Goal: Task Accomplishment & Management: Use online tool/utility

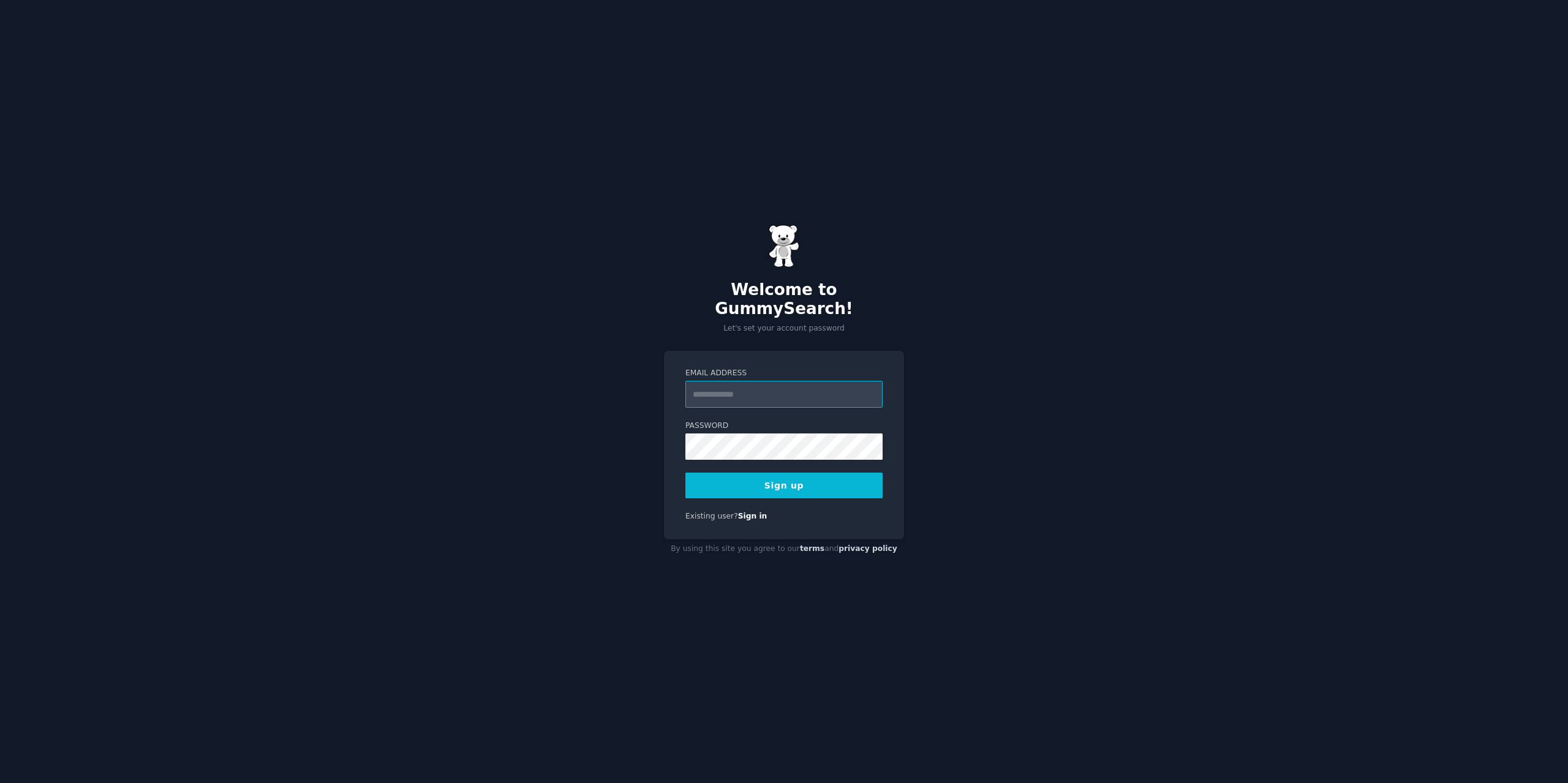
click at [727, 396] on input "Email Address" at bounding box center [783, 394] width 197 height 27
click at [722, 392] on input "Email Address" at bounding box center [783, 394] width 197 height 27
type input "**********"
click at [758, 472] on button "Sign up" at bounding box center [783, 485] width 197 height 26
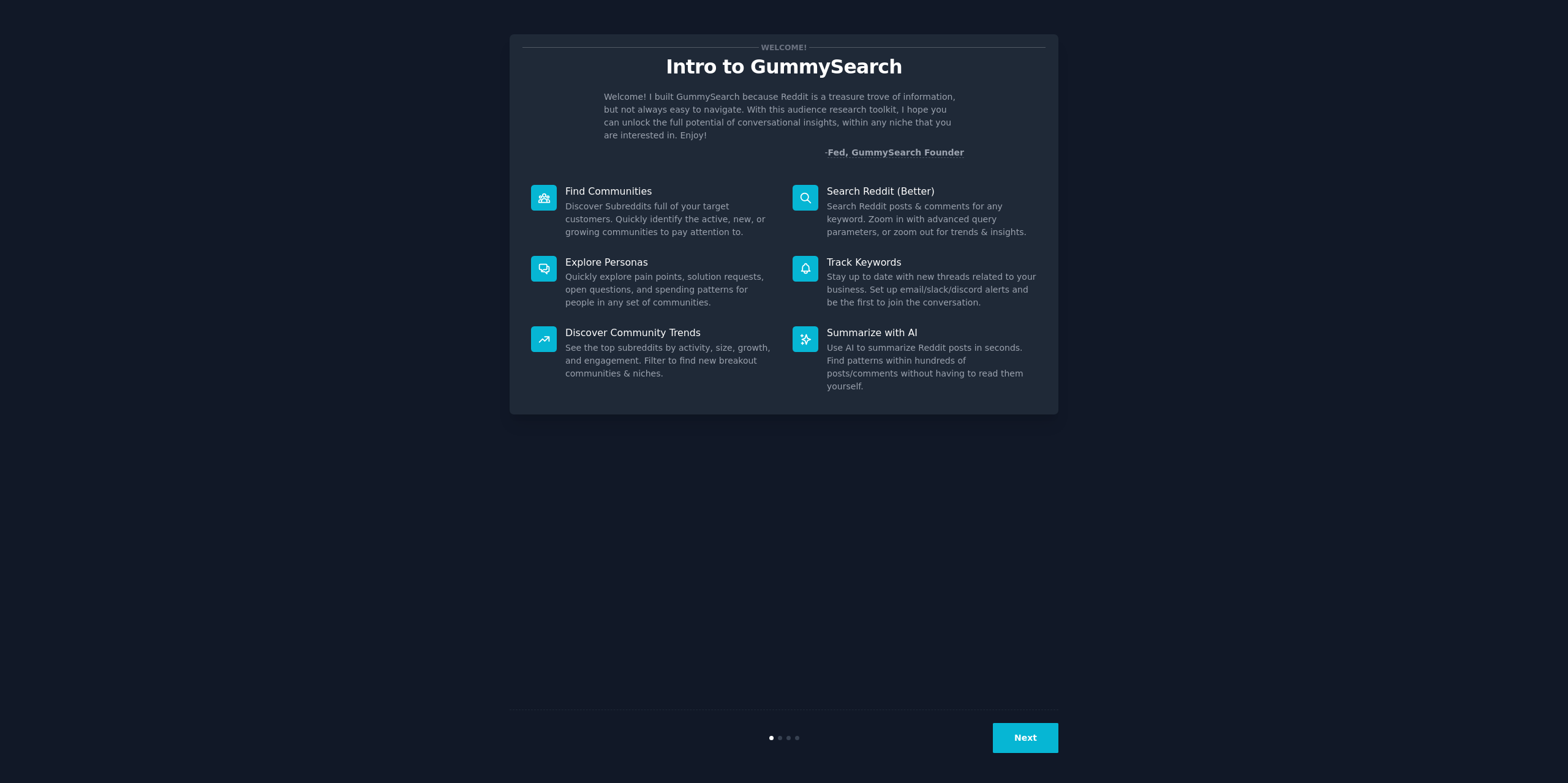
click at [1021, 734] on button "Next" at bounding box center [1025, 738] width 66 height 30
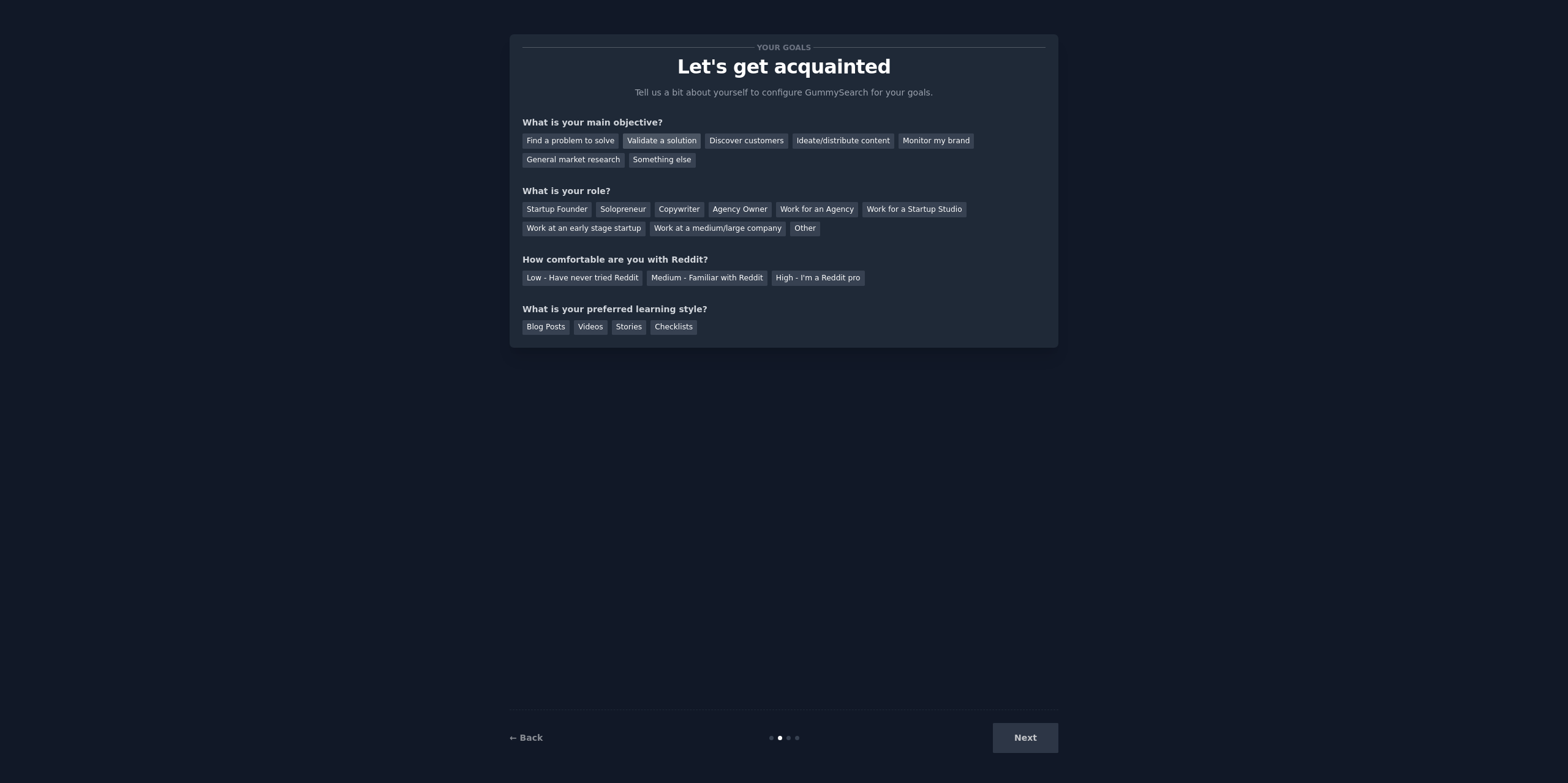
click at [646, 139] on div "Validate a solution" at bounding box center [662, 140] width 77 height 15
click at [625, 153] on div "General market research" at bounding box center [573, 160] width 103 height 15
click at [659, 144] on div "Validate a solution" at bounding box center [662, 140] width 77 height 15
click at [563, 212] on div "Startup Founder" at bounding box center [556, 210] width 69 height 15
click at [780, 276] on div "High - I'm a Reddit pro" at bounding box center [817, 278] width 93 height 15
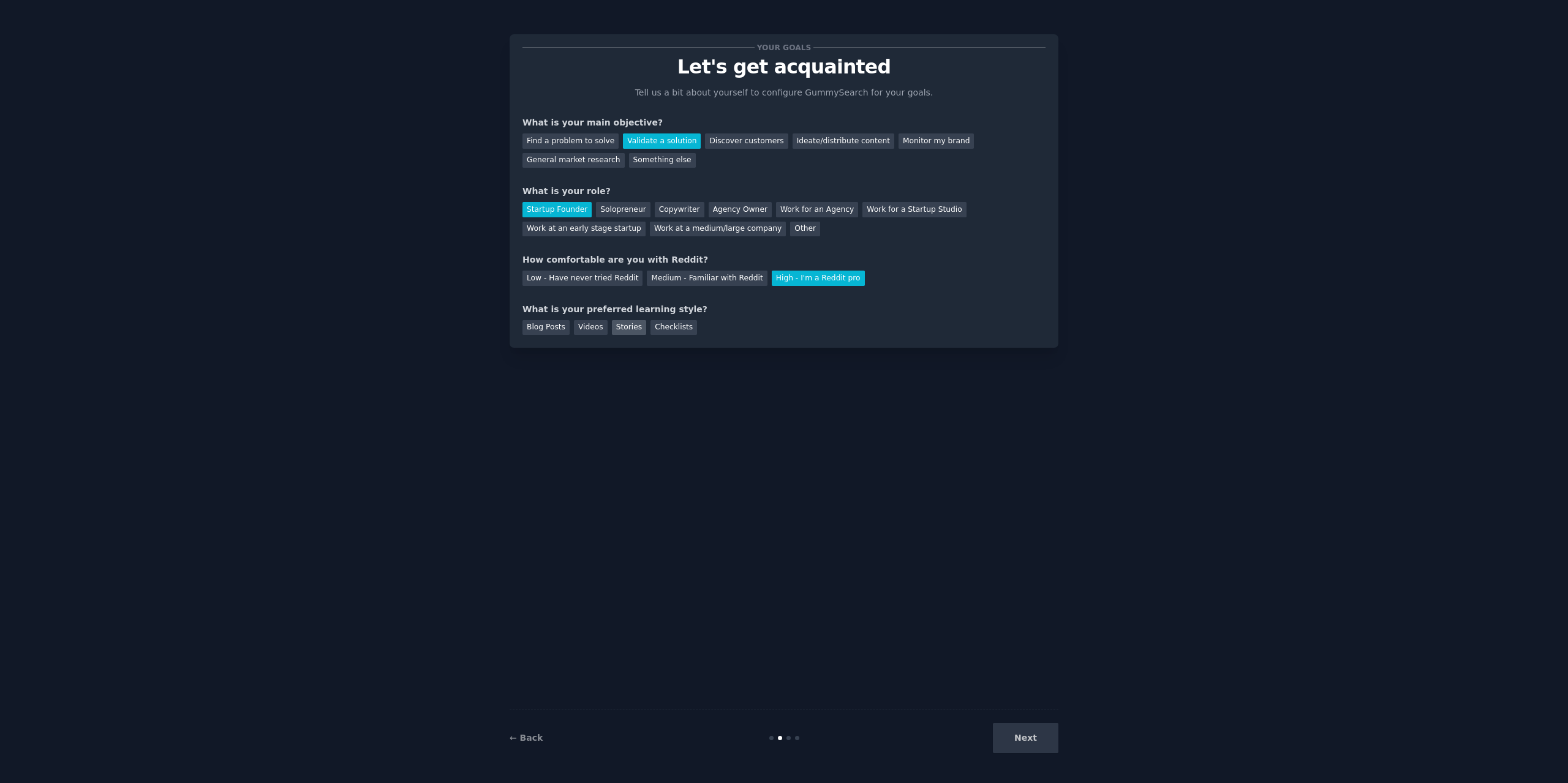
click at [625, 325] on div "Stories" at bounding box center [629, 328] width 34 height 15
click at [1039, 734] on button "Next" at bounding box center [1025, 738] width 66 height 30
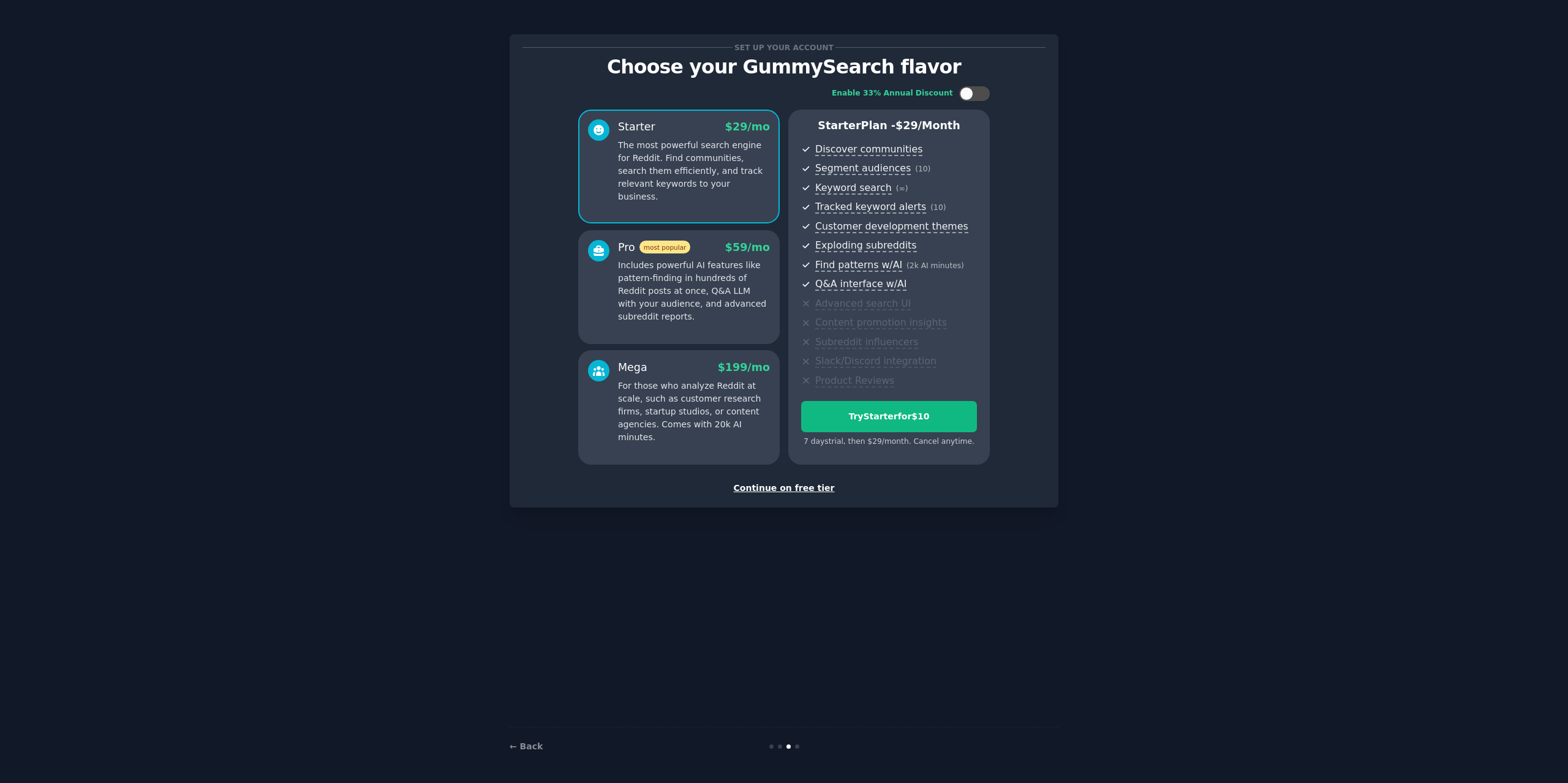
click at [948, 292] on ul "Discover communities Segment audiences ( 10 ) Keyword search ( ∞ ) Tracked keyw…" at bounding box center [888, 266] width 176 height 247
click at [804, 488] on div "Continue on free tier" at bounding box center [783, 489] width 523 height 13
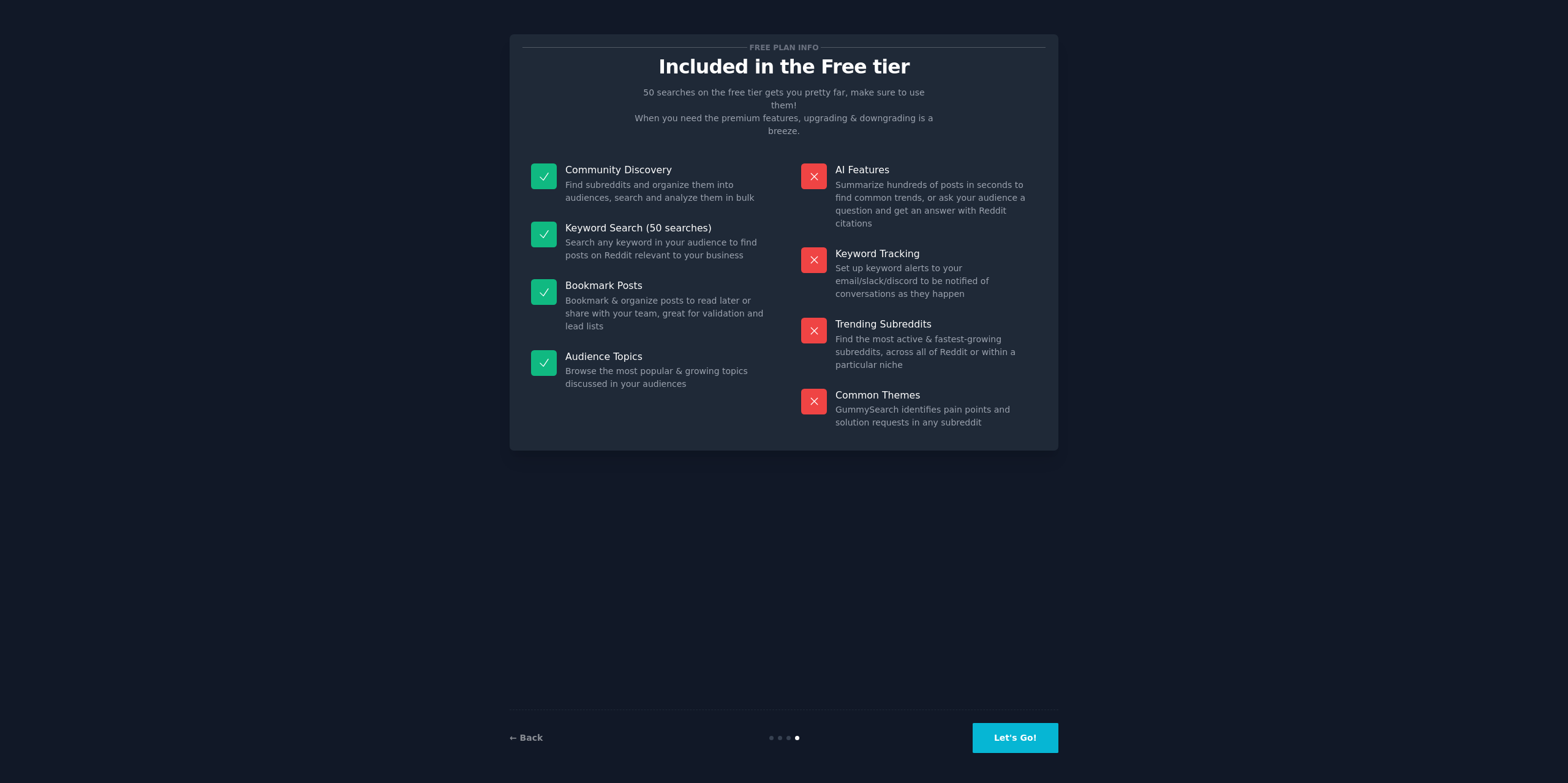
click at [1035, 742] on button "Let's Go!" at bounding box center [1015, 738] width 86 height 30
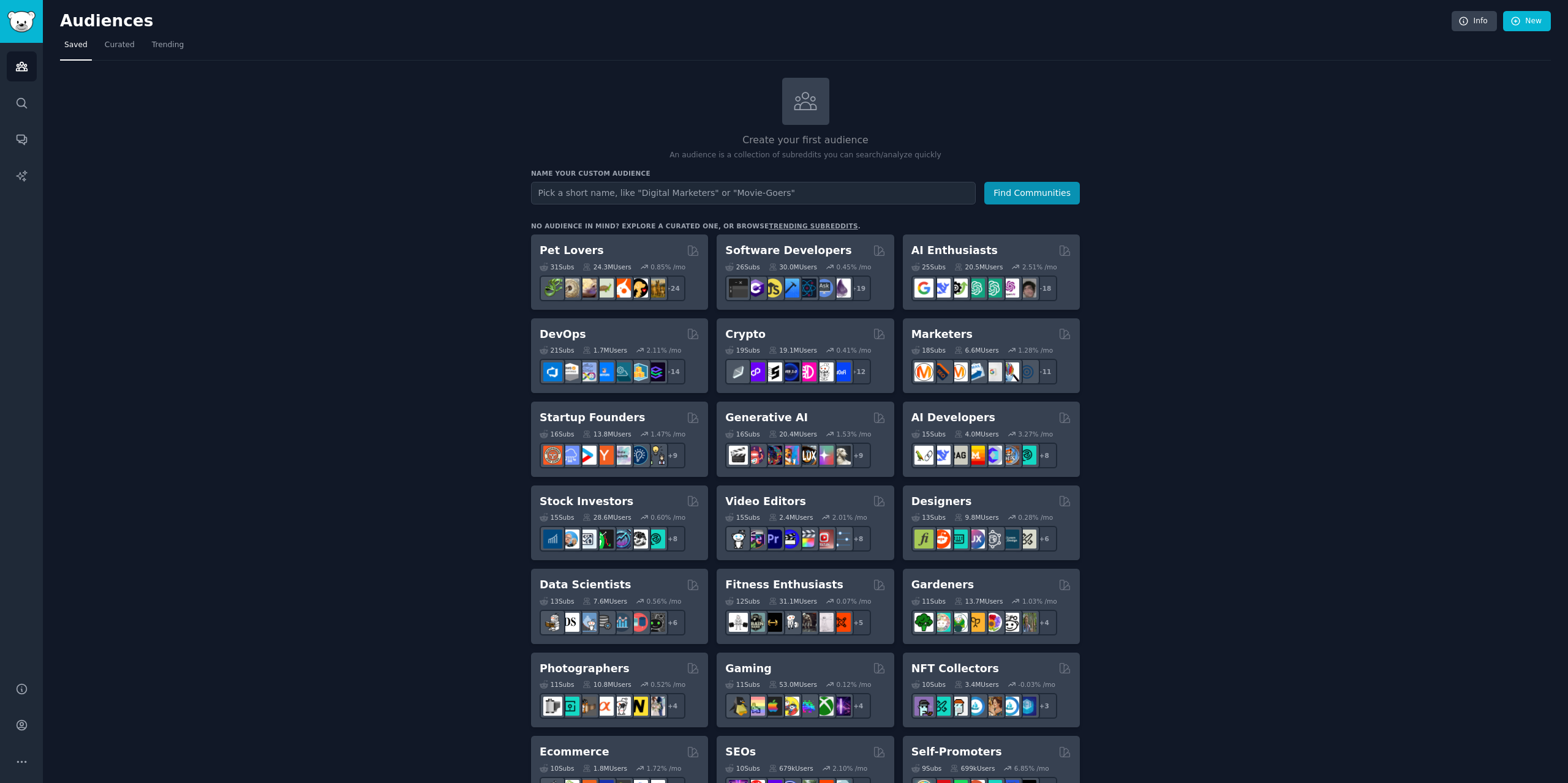
click at [590, 191] on input "text" at bounding box center [753, 193] width 445 height 22
type input "3d printing"
click at [1002, 191] on button "Find Communities" at bounding box center [1032, 193] width 95 height 22
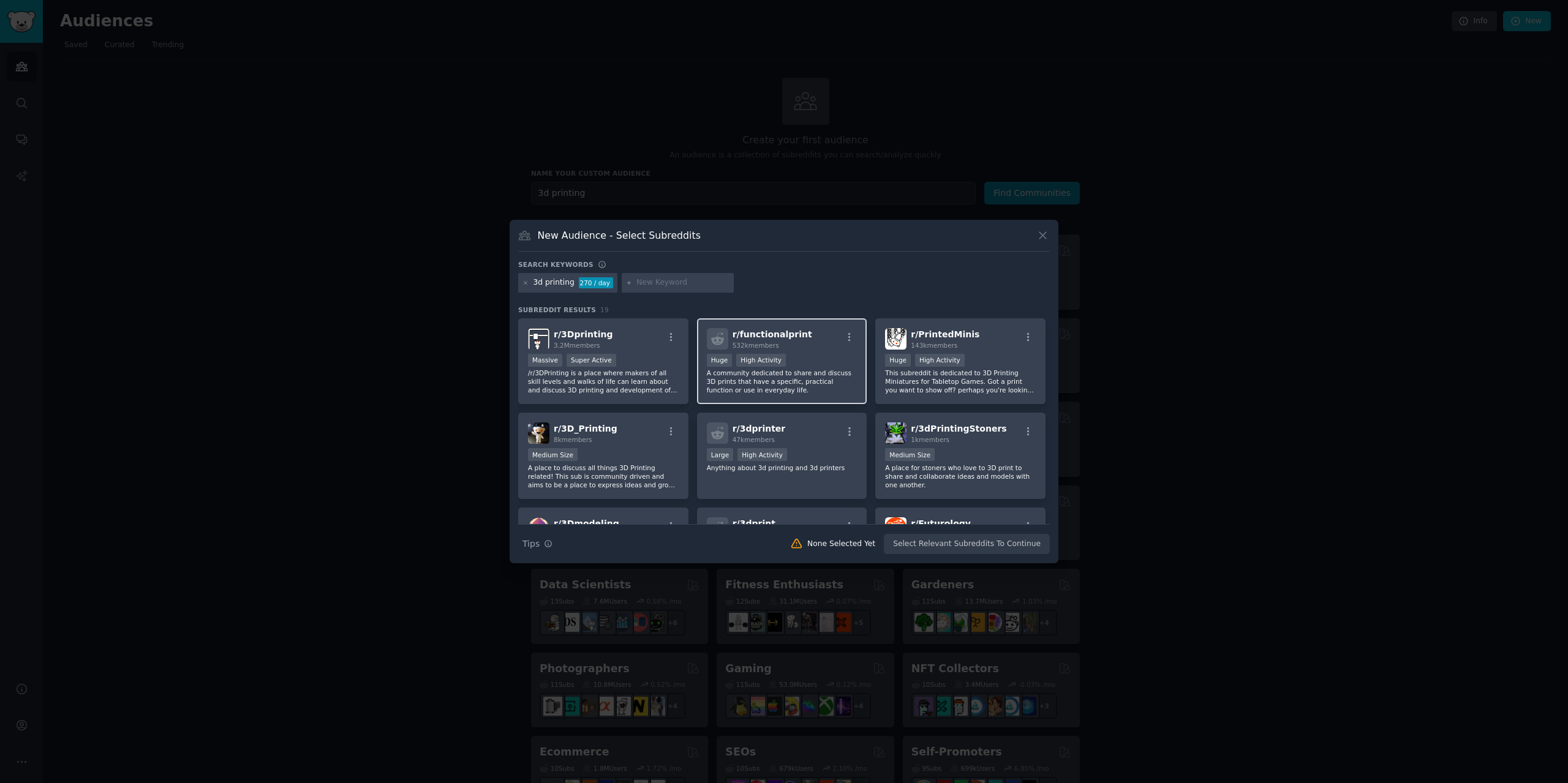
click at [807, 342] on div "r/ functionalprint 532k members" at bounding box center [781, 339] width 150 height 22
click at [622, 348] on div "r/ 3Dprinting 3.2M members" at bounding box center [603, 339] width 150 height 22
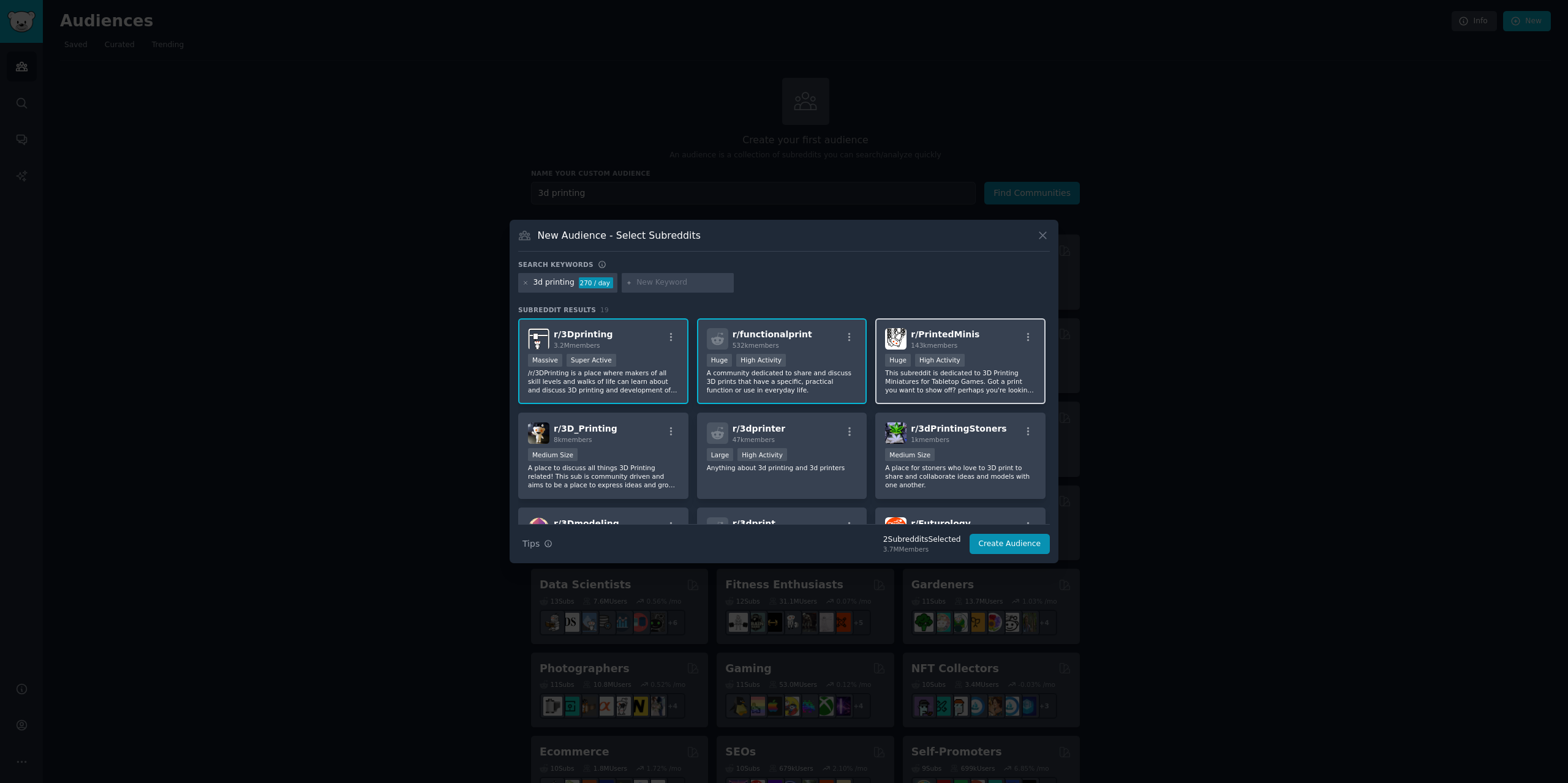
scroll to position [61, 0]
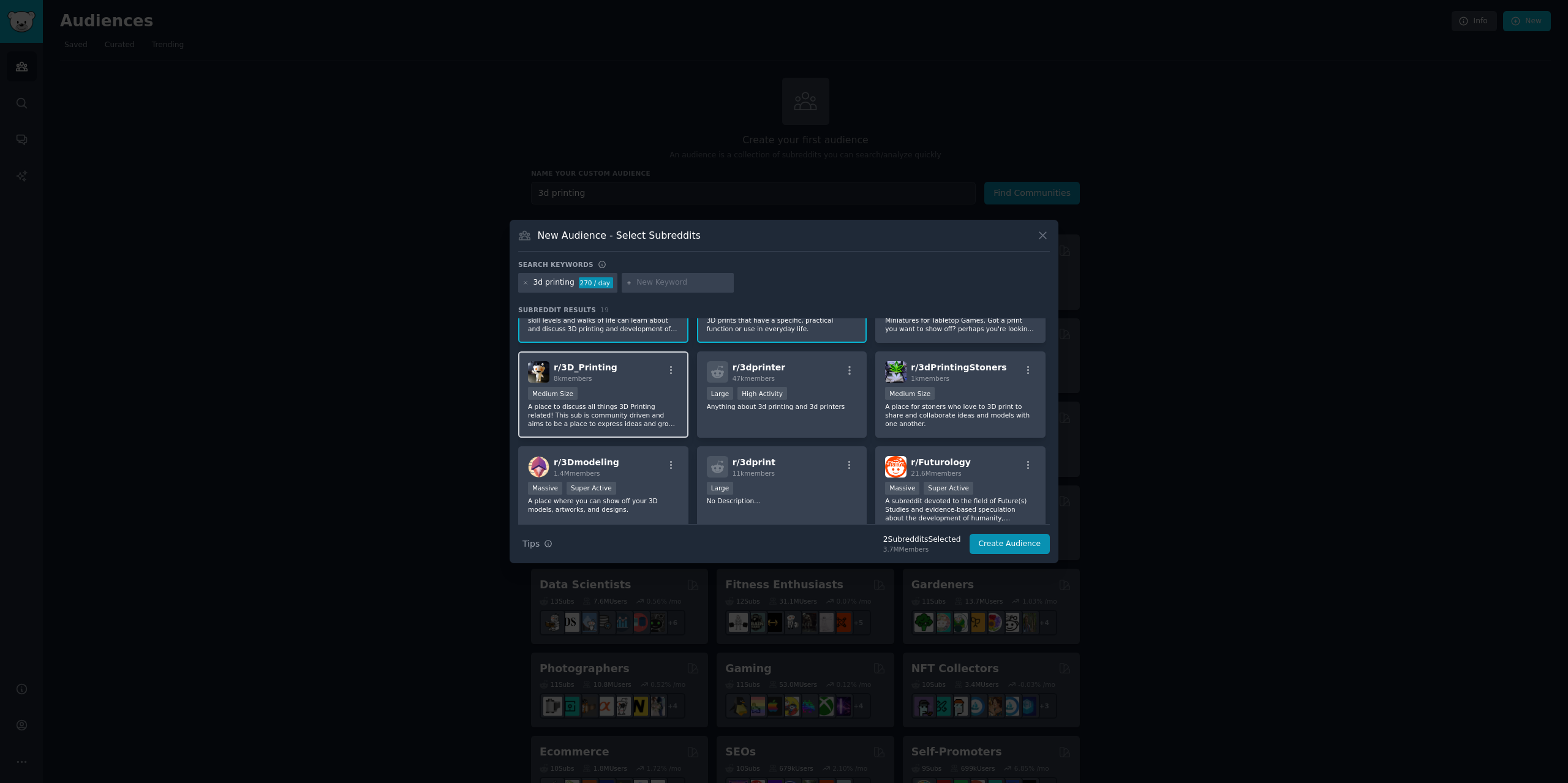
click at [608, 377] on div "r/ 3D_Printing 8k members" at bounding box center [603, 373] width 150 height 22
click at [820, 389] on div ">= 80th percentile for submissions / day Large High Activity" at bounding box center [781, 394] width 150 height 15
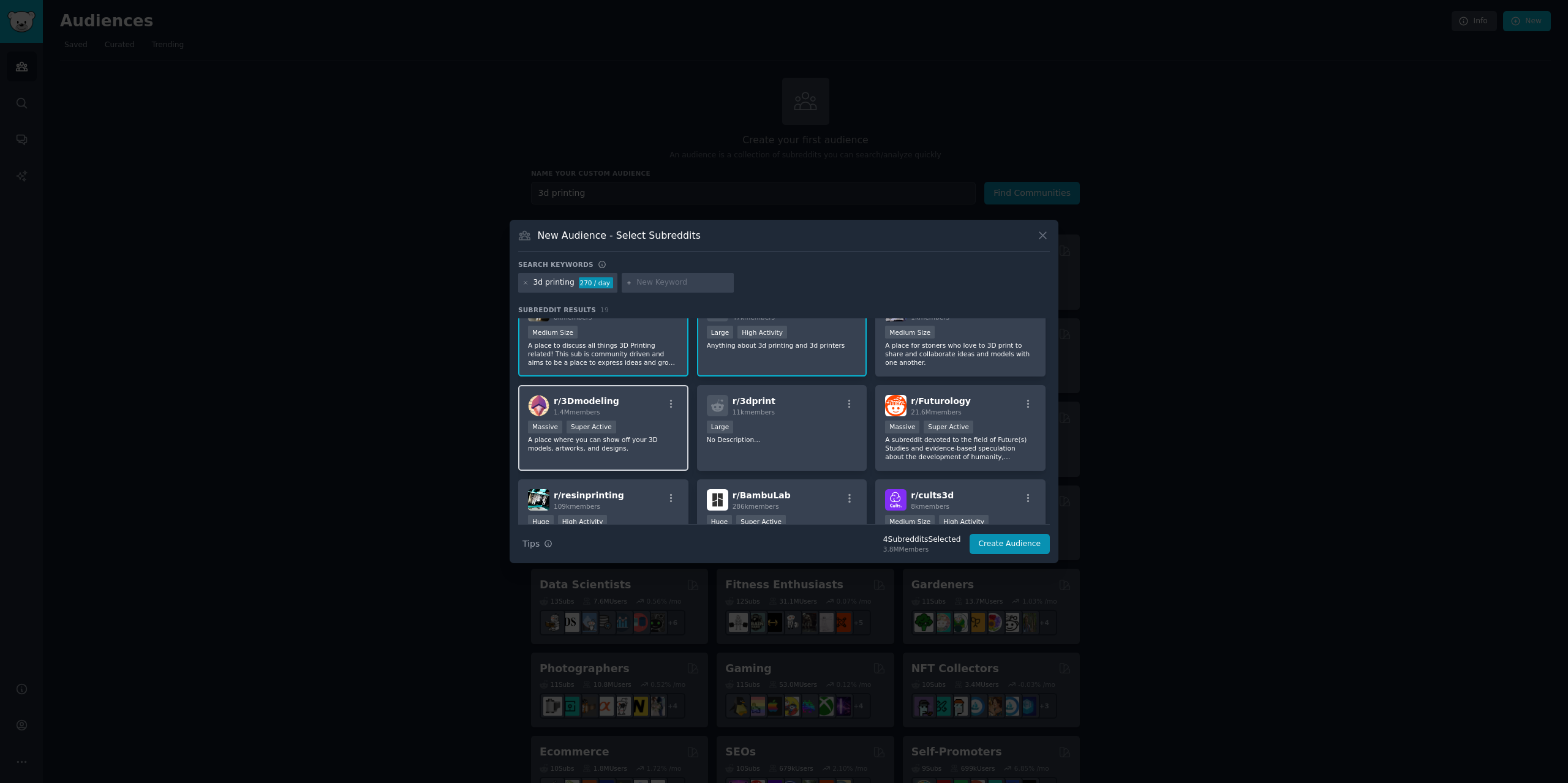
scroll to position [184, 0]
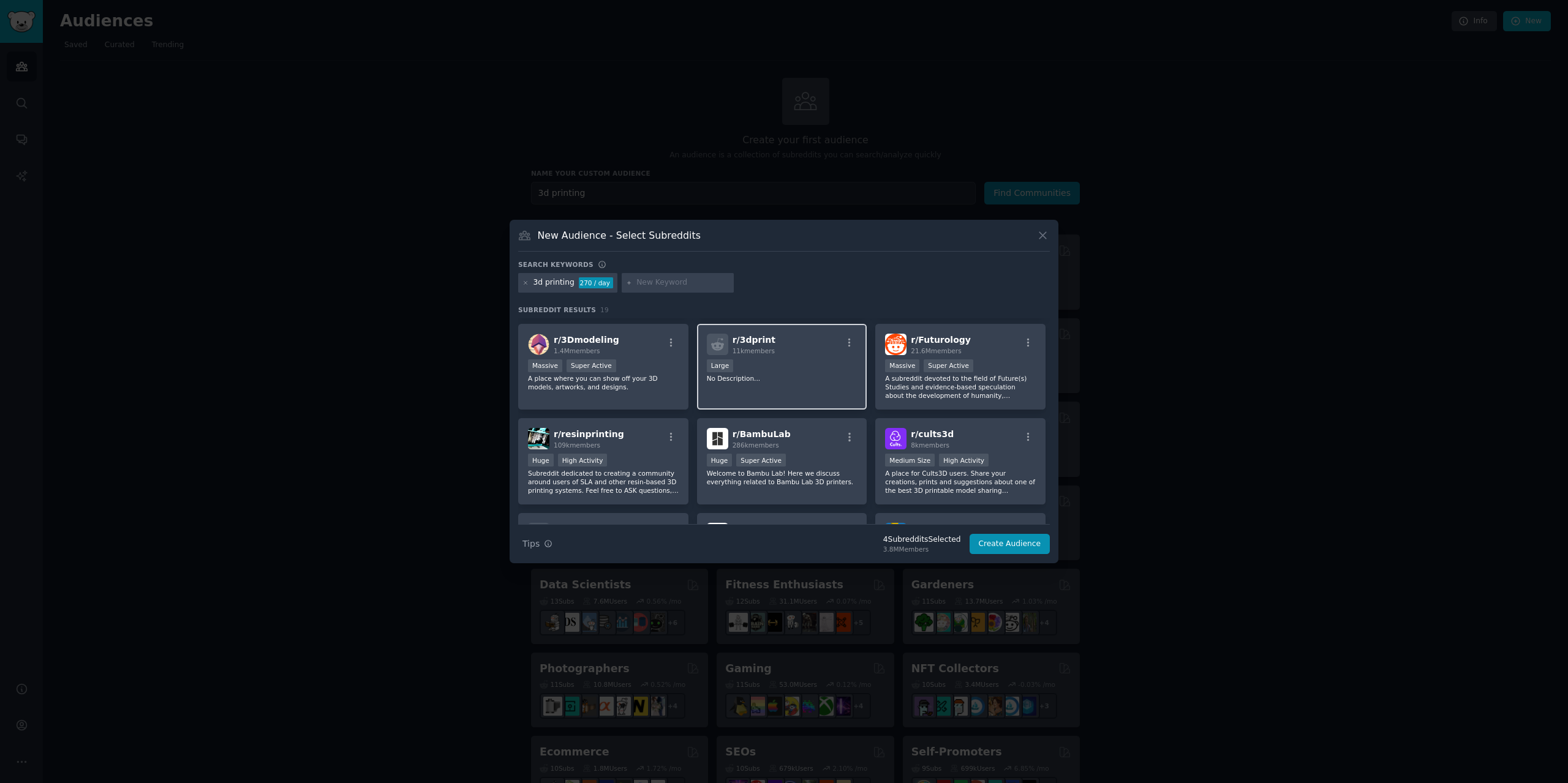
click at [793, 384] on div "r/ 3dprint 11k members Large No Description..." at bounding box center [781, 367] width 170 height 86
click at [794, 440] on div "r/ BambuLab 286k members" at bounding box center [781, 439] width 150 height 22
click at [978, 440] on div "r/ cults3d 8k members" at bounding box center [960, 439] width 150 height 22
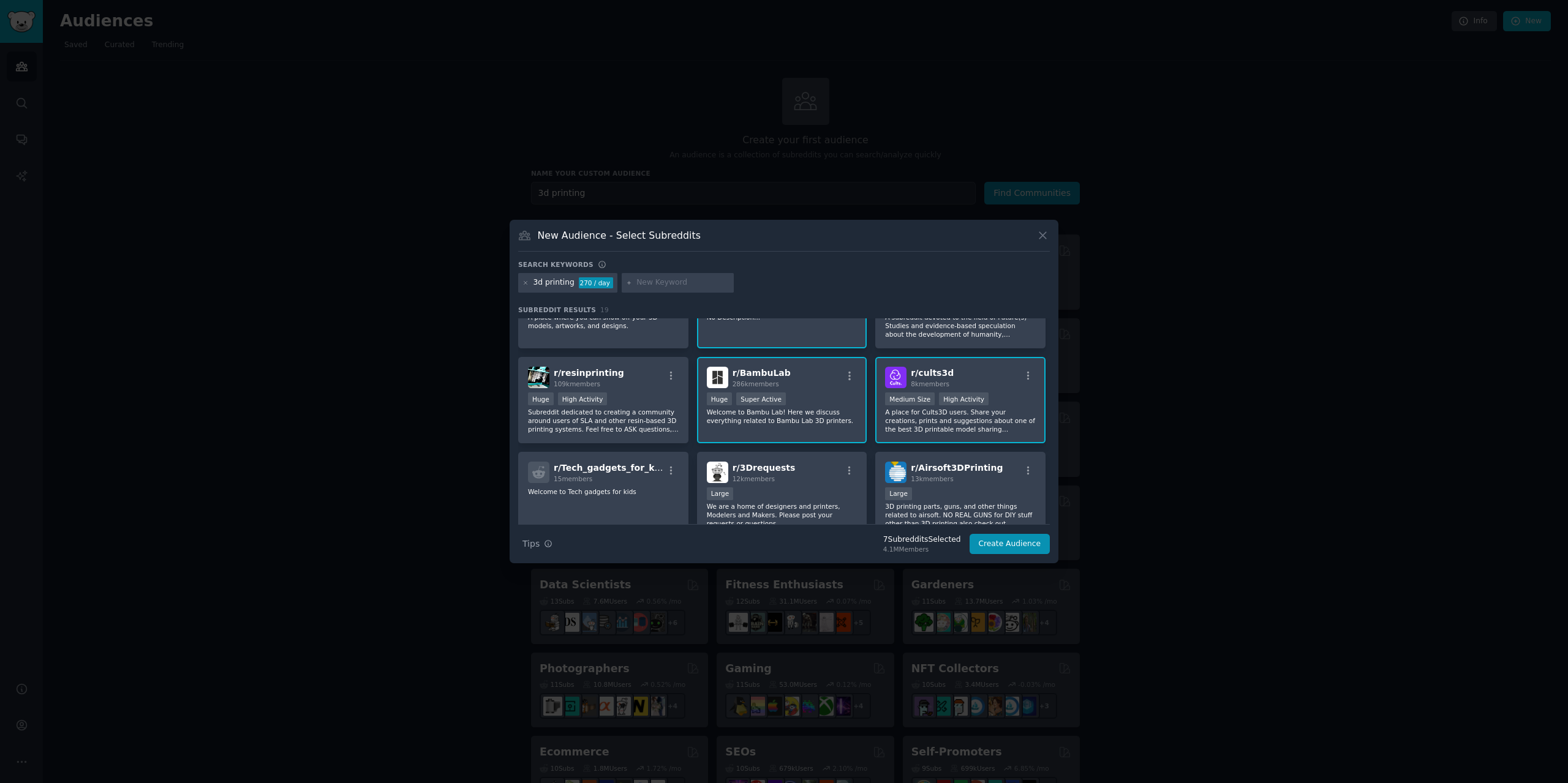
scroll to position [306, 0]
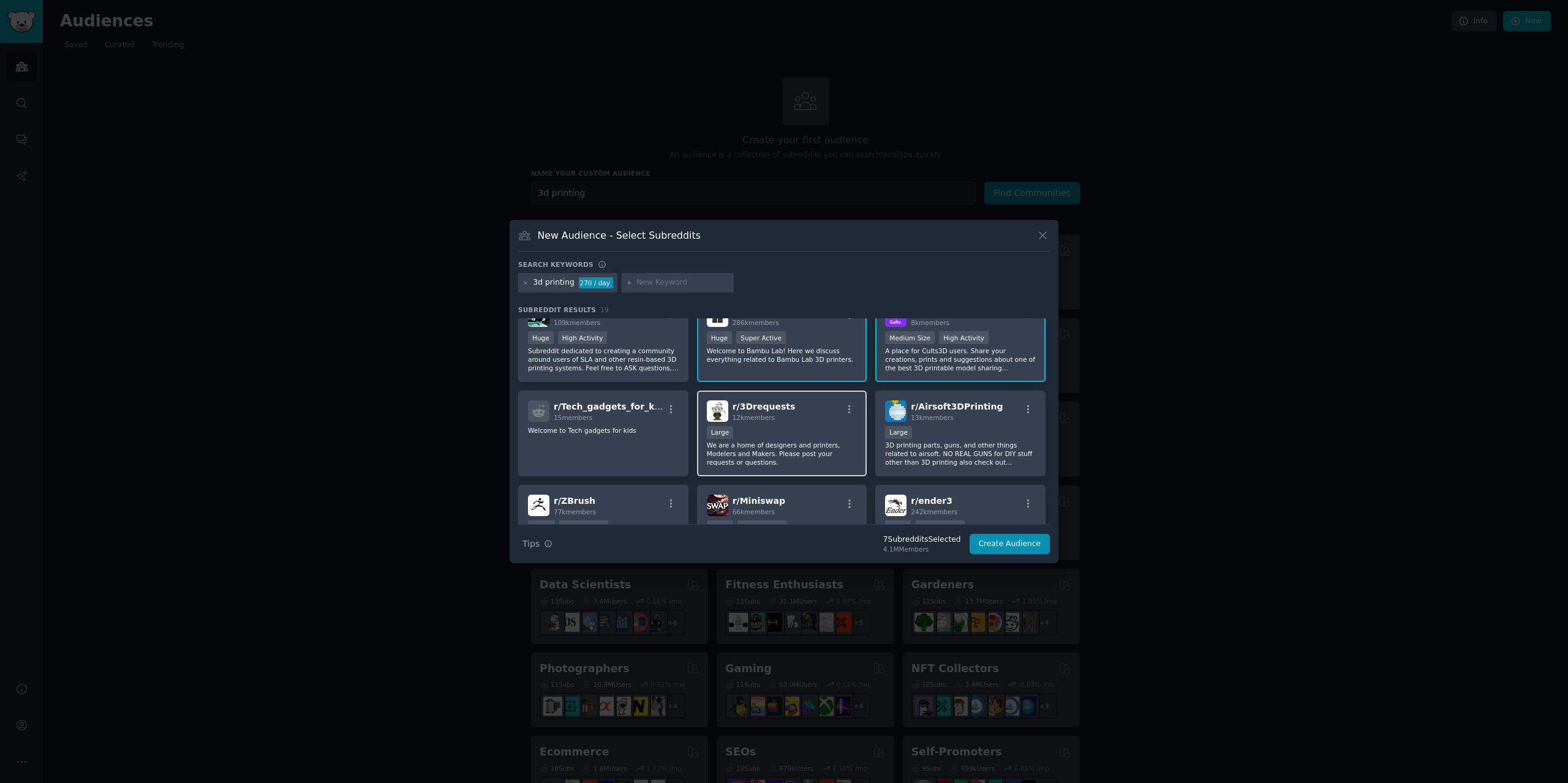
click at [807, 438] on div "10,000 - 100,000 members Large" at bounding box center [781, 434] width 150 height 15
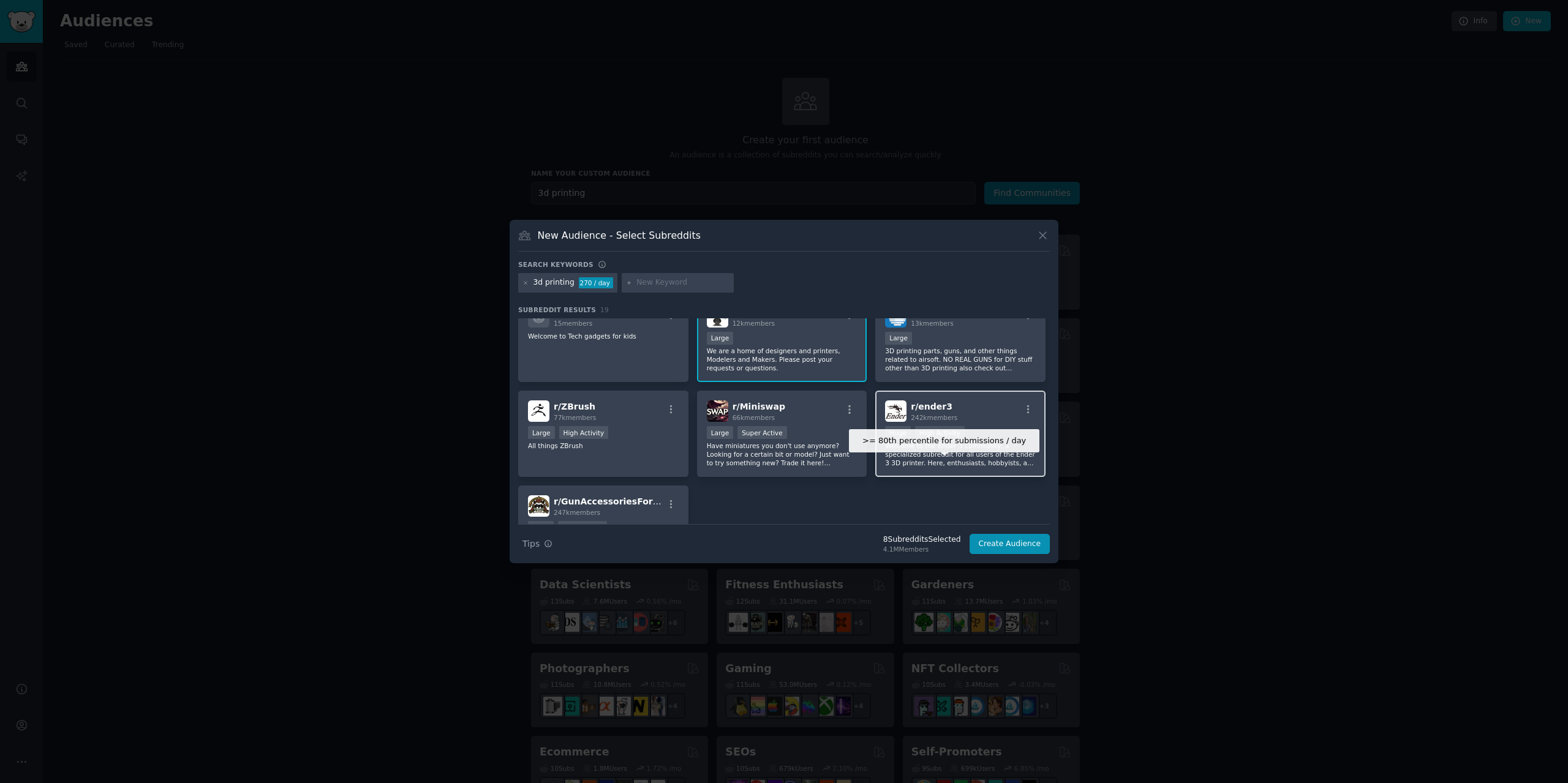
scroll to position [428, 0]
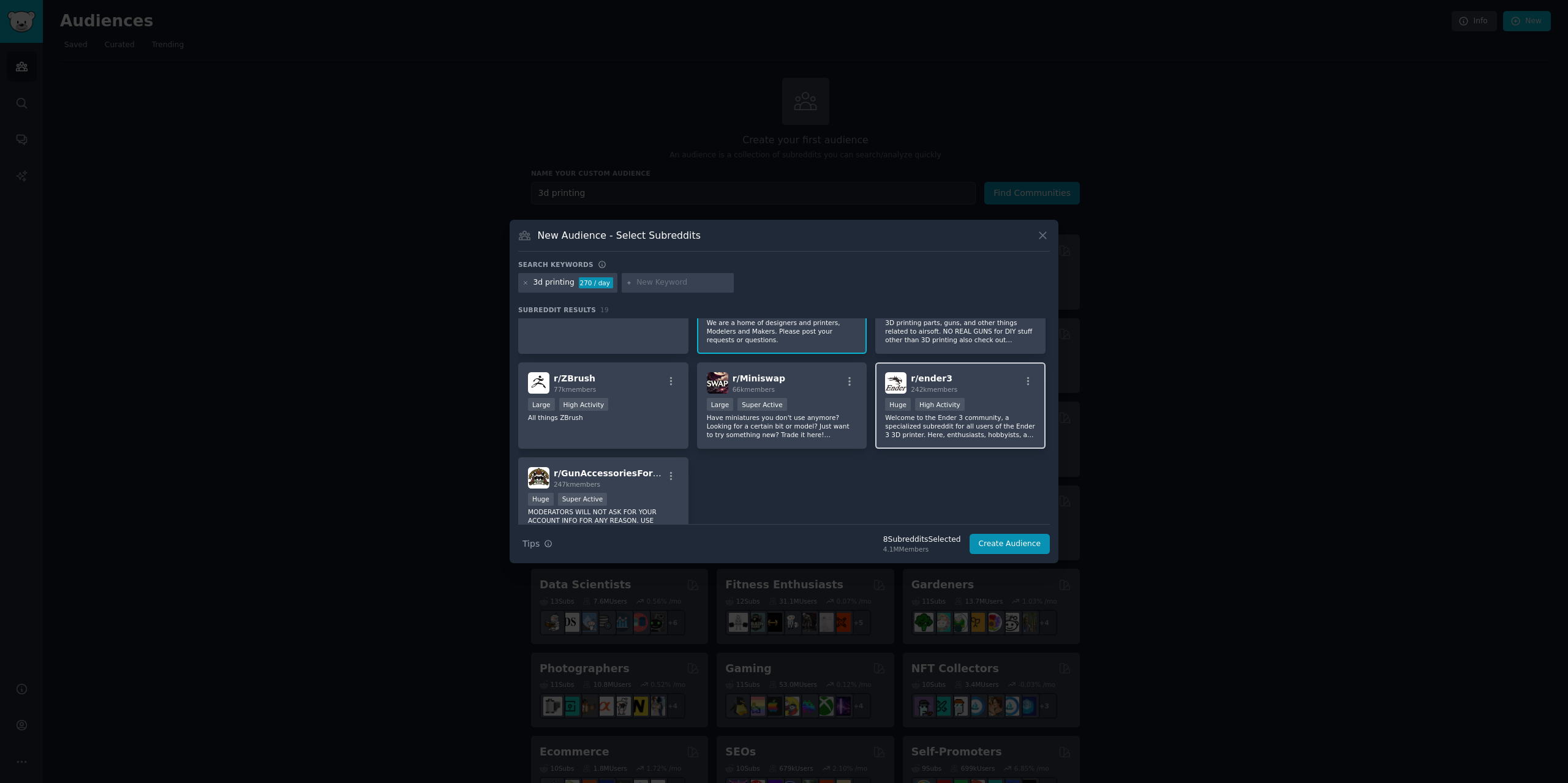
click at [981, 415] on p "Welcome to the Ender 3 community, a specialized subreddit for all users of the …" at bounding box center [960, 426] width 150 height 26
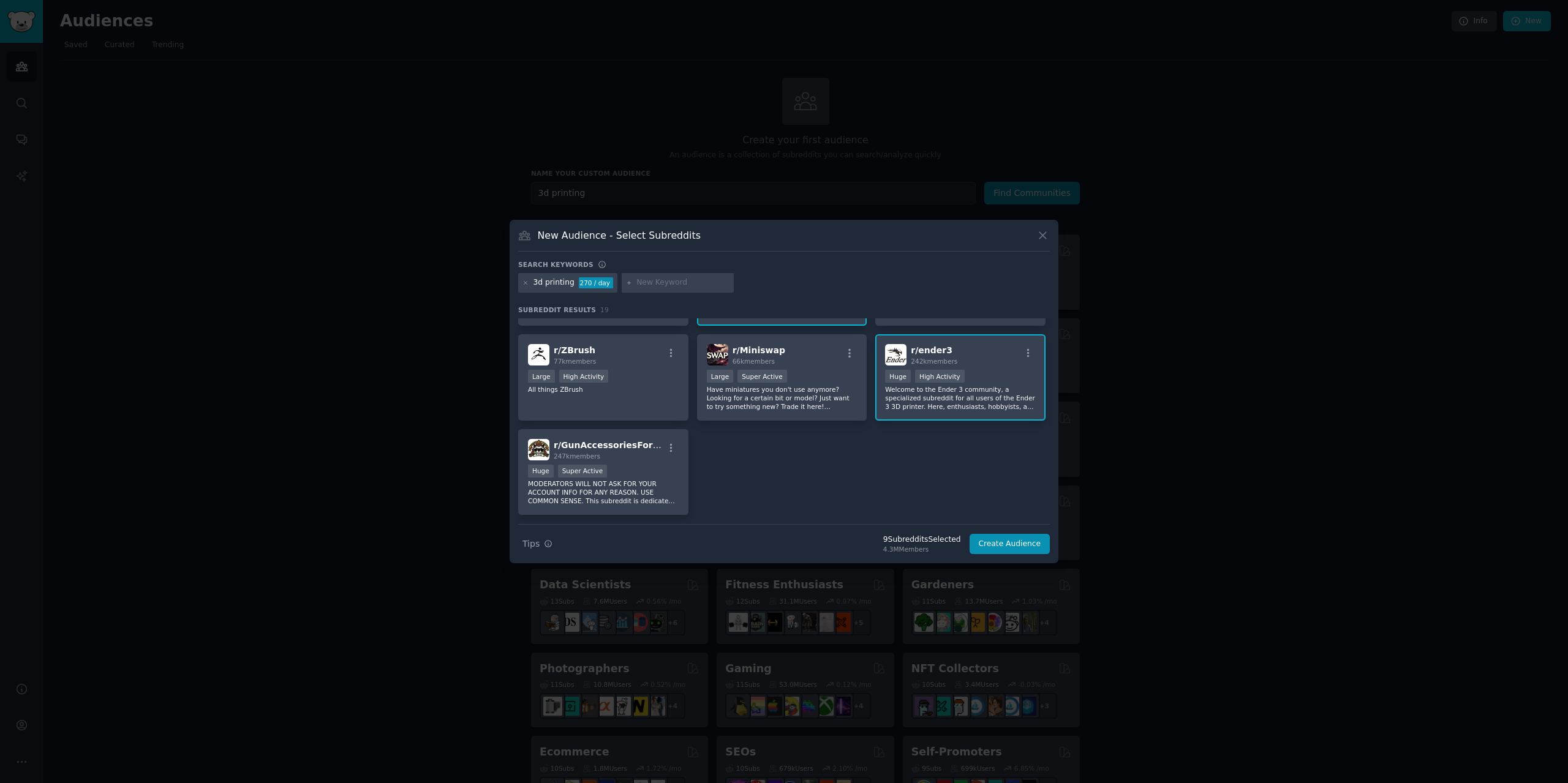
scroll to position [430, 0]
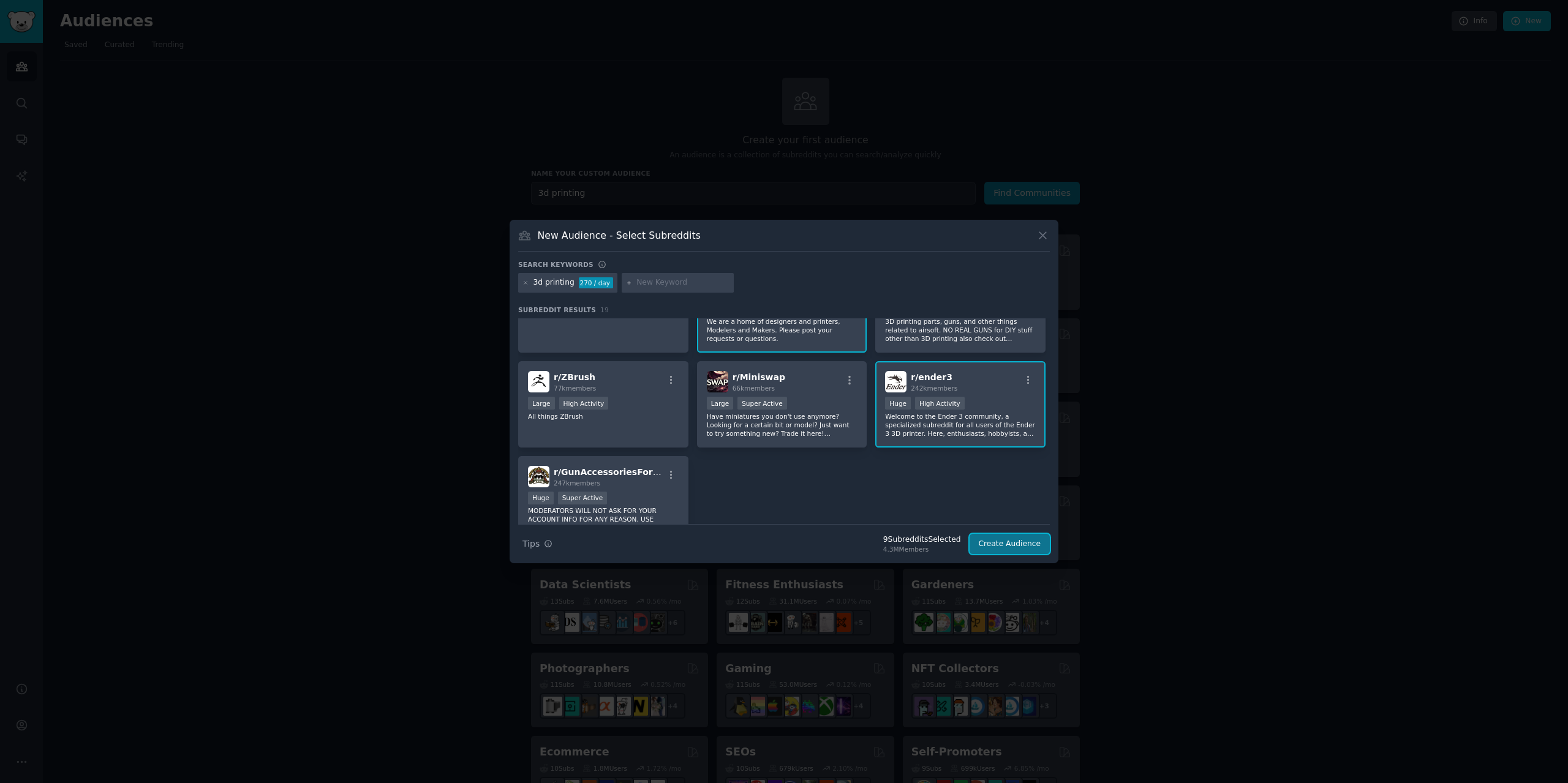
click at [1004, 538] on button "Create Audience" at bounding box center [1010, 544] width 81 height 21
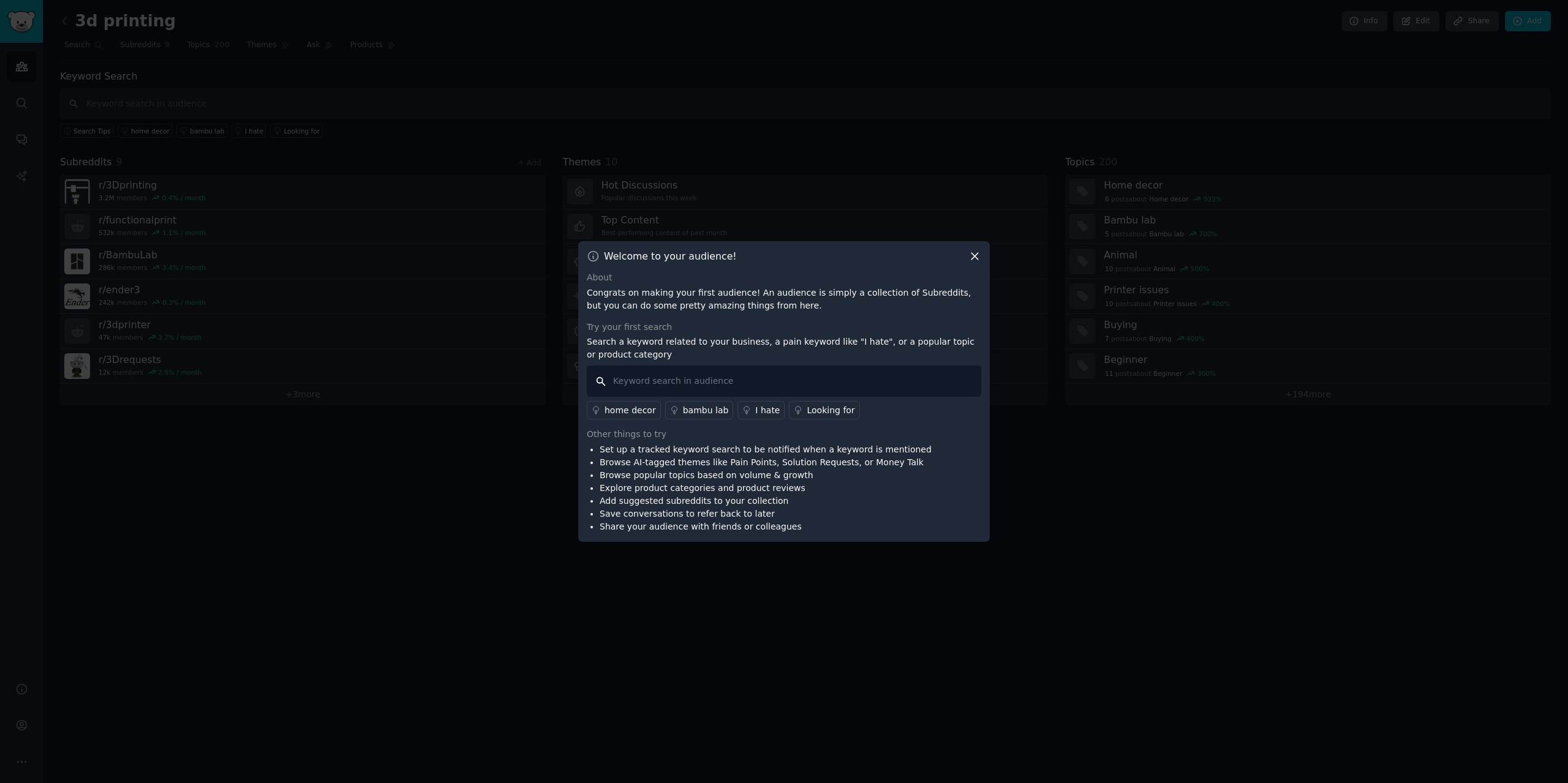
click at [718, 386] on input "text" at bounding box center [784, 381] width 394 height 32
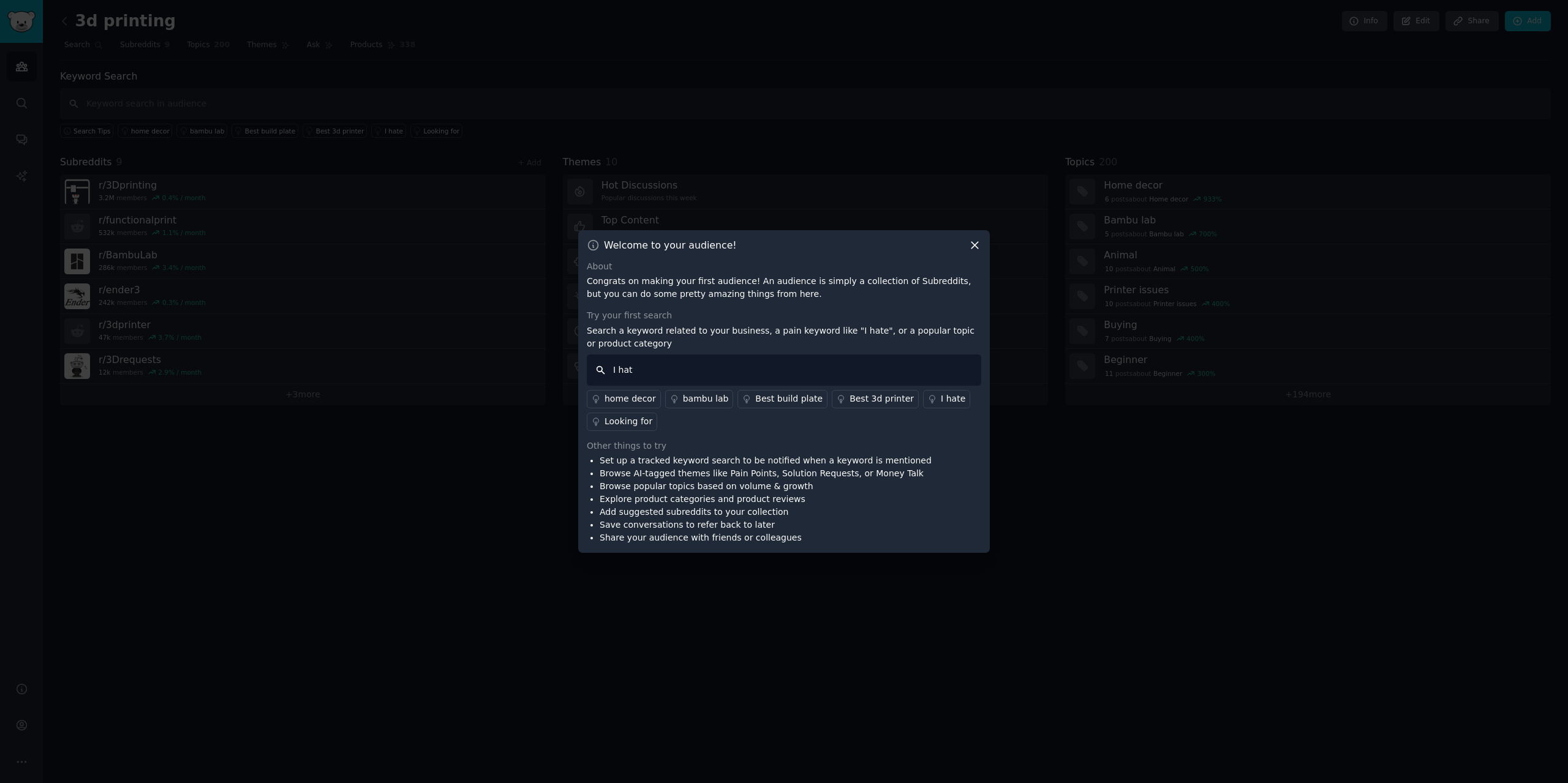
type input "I hate"
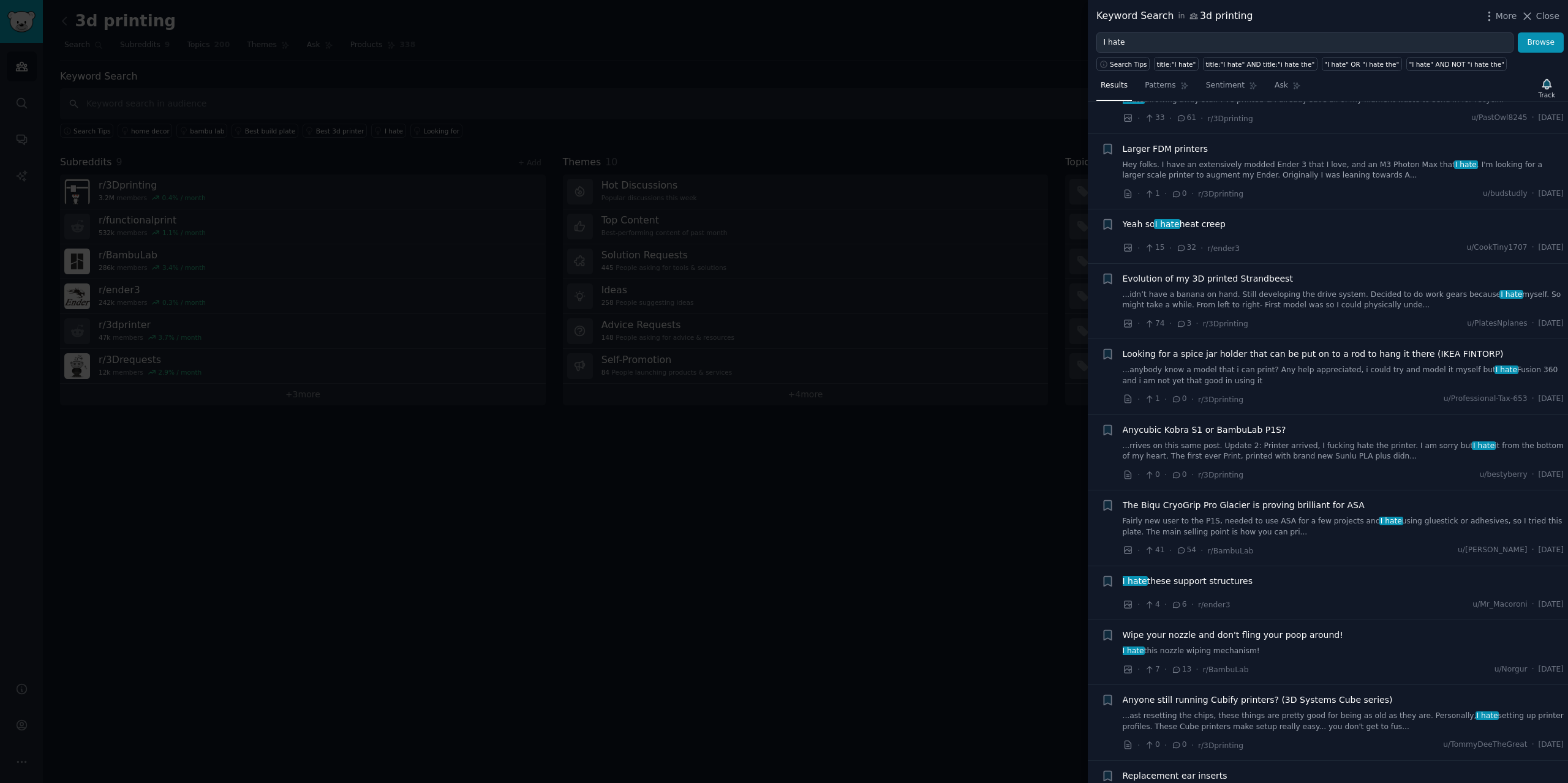
scroll to position [919, 0]
